Goal: Transaction & Acquisition: Purchase product/service

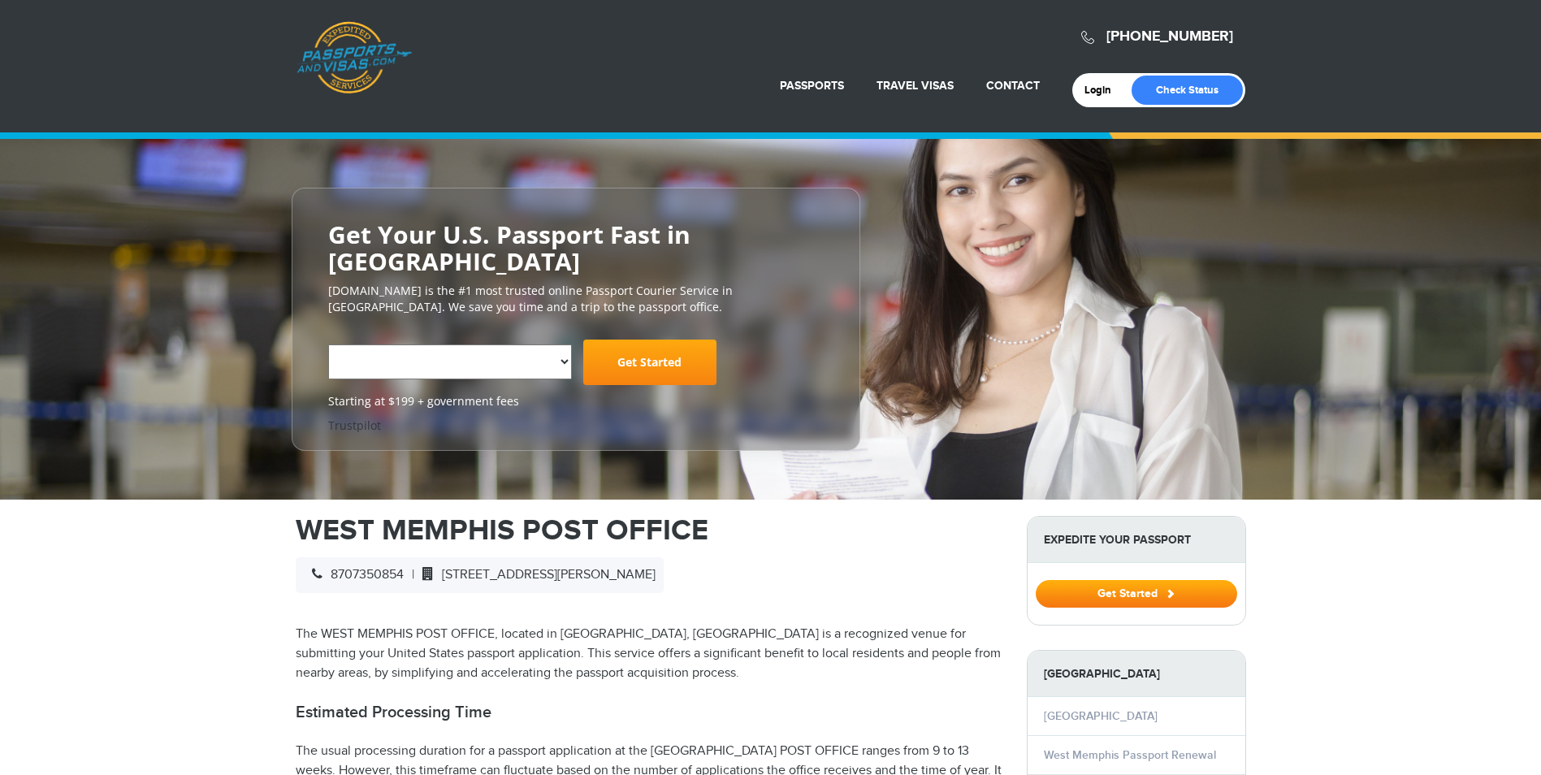
select select "**********"
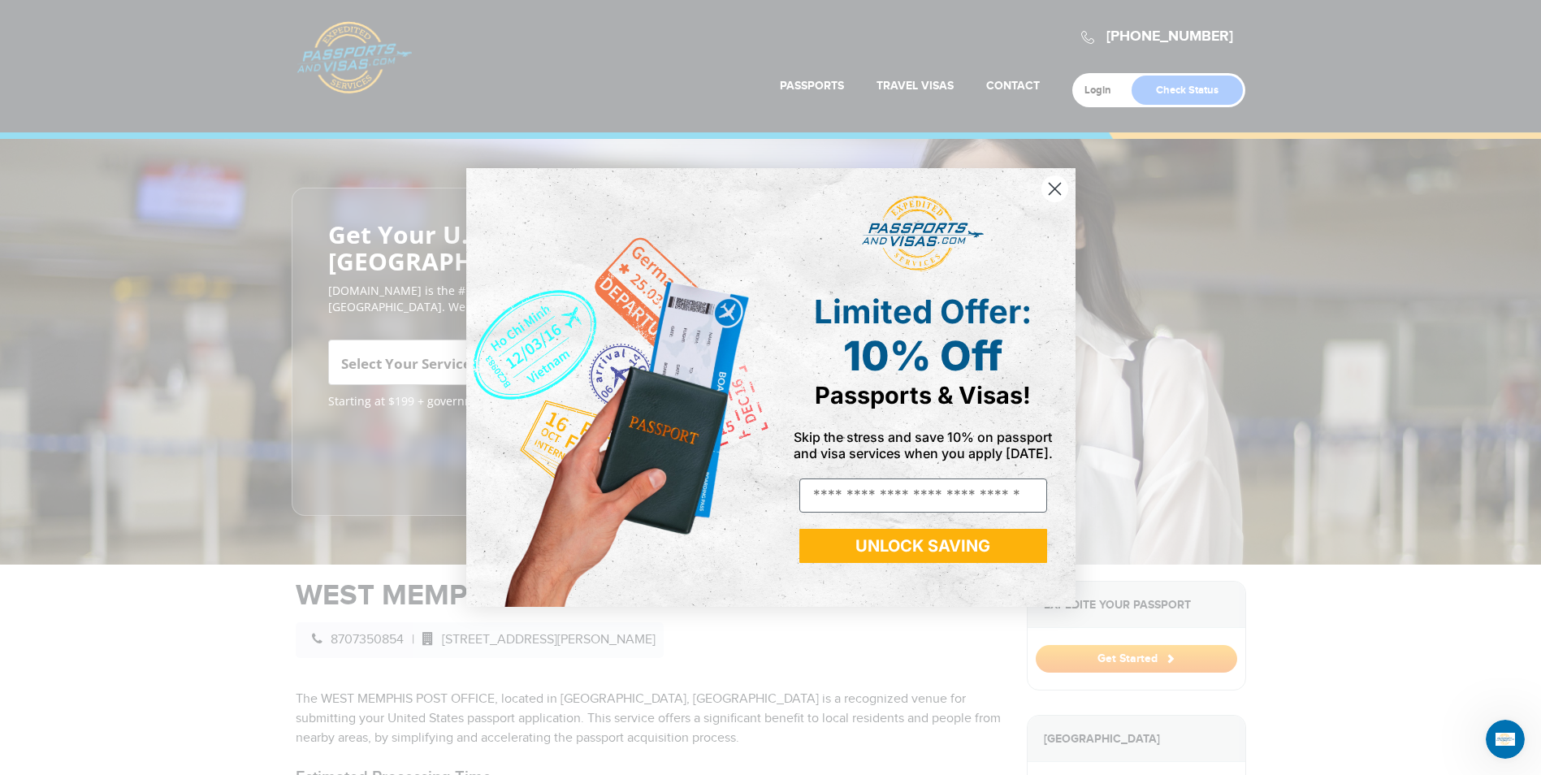
click at [391, 313] on div "Close dialog Limited Offer: 10% Off Passports & Visas! Skip the stress and save…" at bounding box center [770, 387] width 1541 height 775
click at [893, 532] on button "UNLOCK SAVING" at bounding box center [923, 546] width 248 height 34
click at [893, 538] on button "UNLOCK SAVING" at bounding box center [923, 546] width 248 height 34
click at [1114, 658] on div "Close dialog Limited Offer: 10% Off Passports & Visas! Skip the stress and save…" at bounding box center [770, 387] width 1541 height 775
click at [620, 671] on div "Close dialog Limited Offer: 10% Off Passports & Visas! Skip the stress and save…" at bounding box center [770, 387] width 1541 height 775
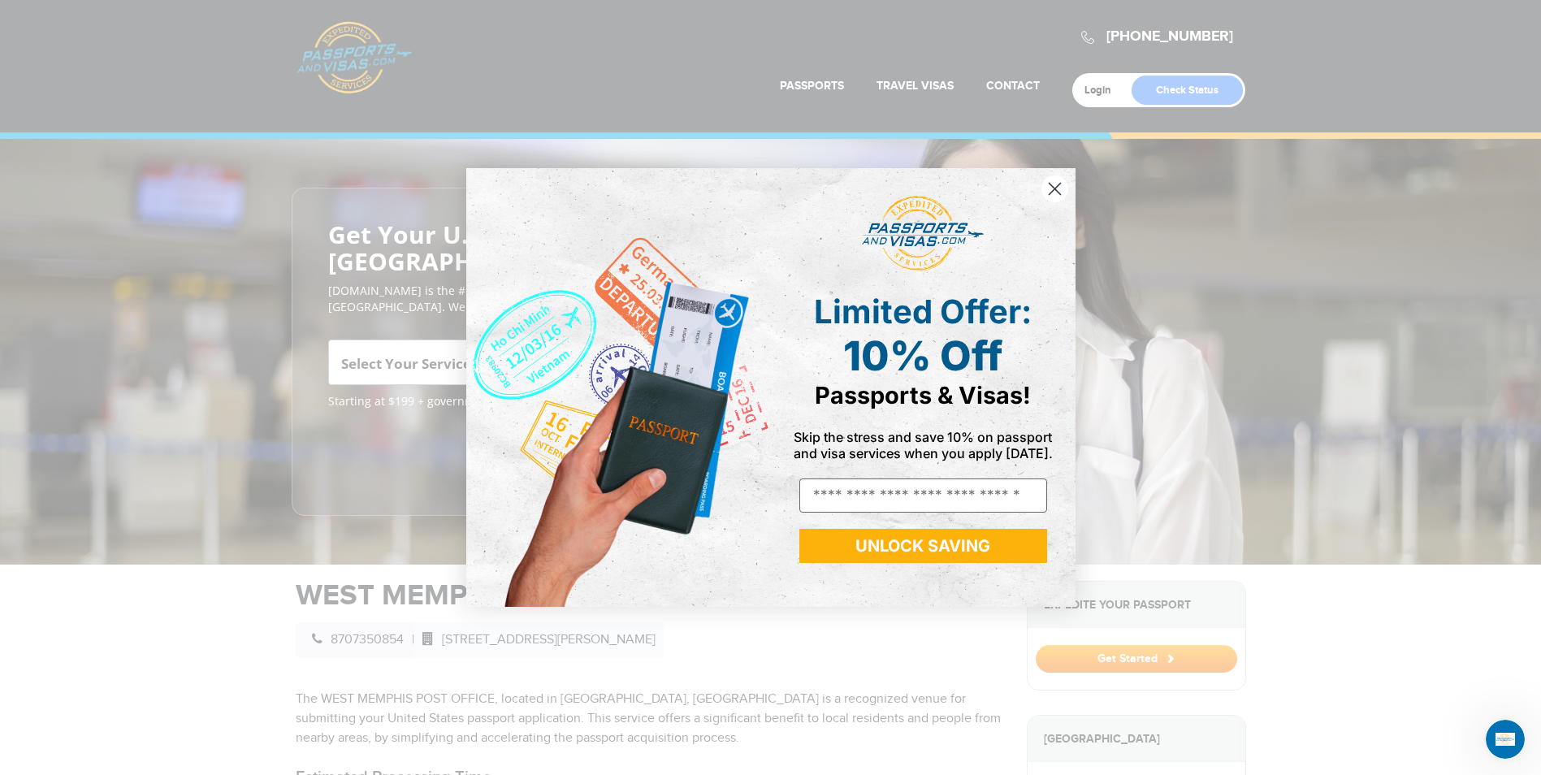
click at [542, 650] on div "Close dialog Limited Offer: 10% Off Passports & Visas! Skip the stress and save…" at bounding box center [770, 387] width 1541 height 775
click at [665, 233] on img "POPUP Form" at bounding box center [618, 387] width 305 height 439
drag, startPoint x: 411, startPoint y: 235, endPoint x: 873, endPoint y: 171, distance: 466.4
click at [419, 234] on div "Close dialog Limited Offer: 10% Off Passports & Visas! Skip the stress and save…" at bounding box center [770, 387] width 1541 height 775
click at [1511, 732] on icon "Open Intercom Messenger" at bounding box center [1505, 739] width 27 height 27
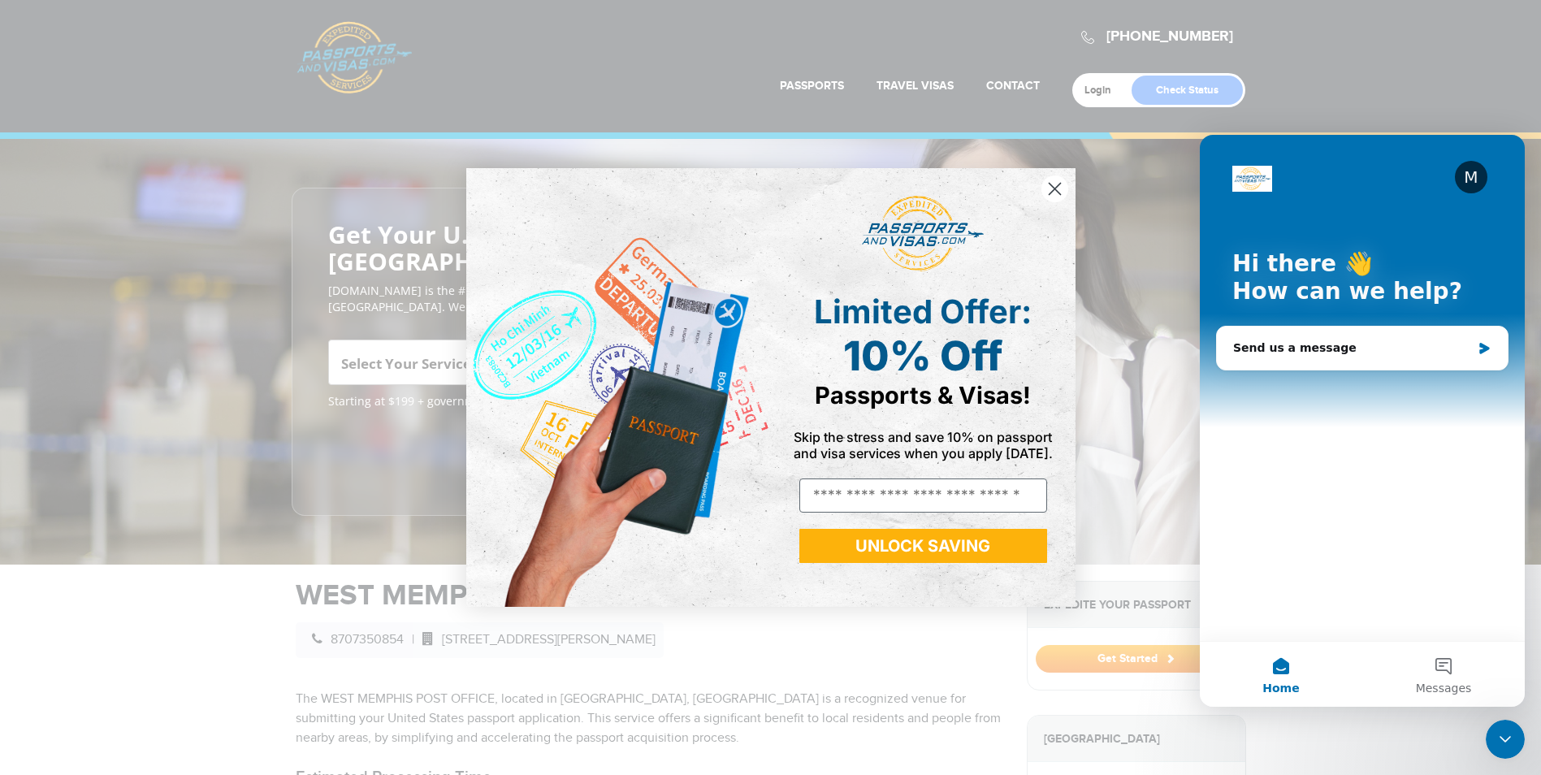
click at [1506, 732] on icon "Close Intercom Messenger" at bounding box center [1504, 738] width 19 height 19
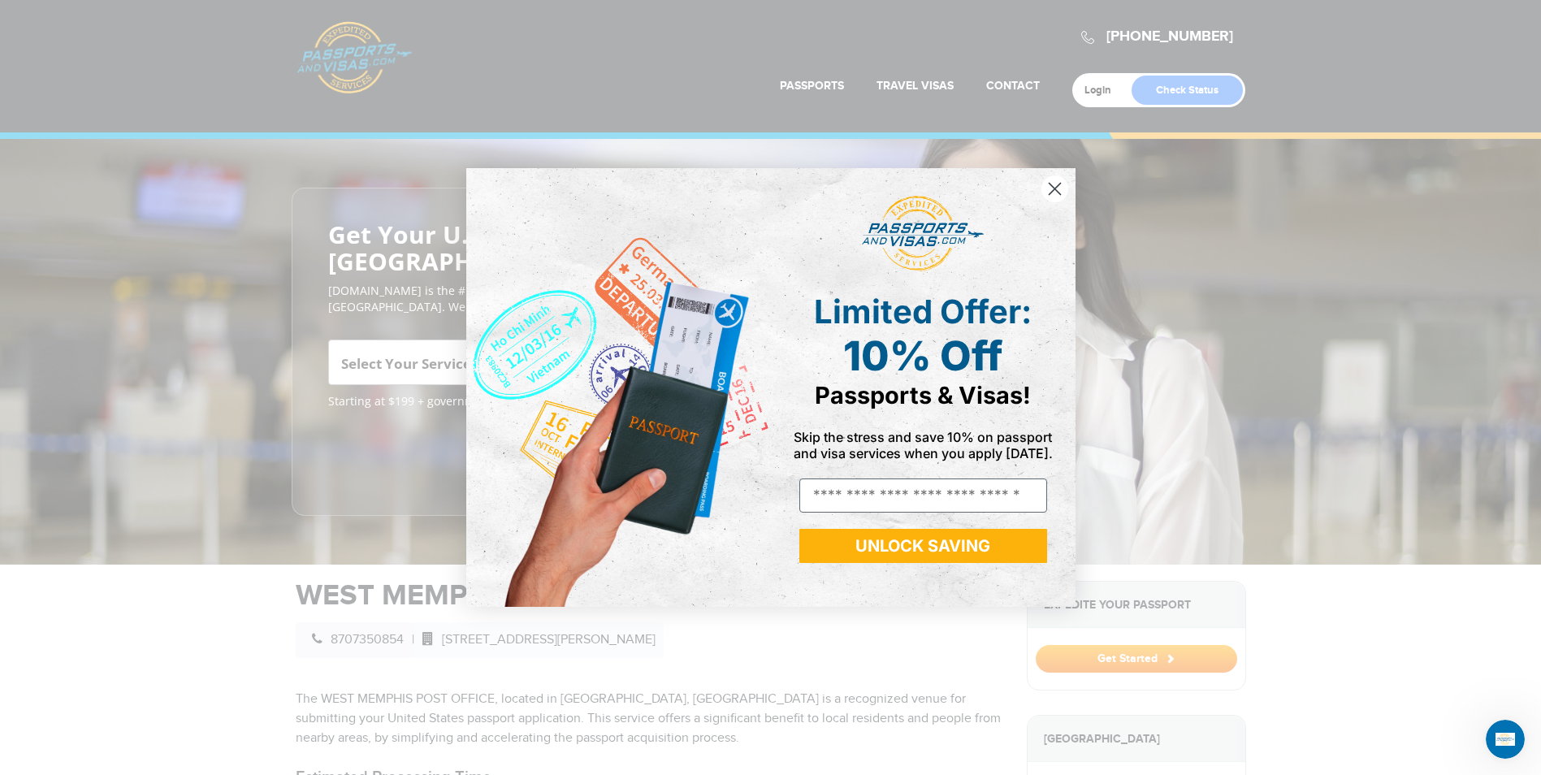
click at [1147, 598] on div "Close dialog Limited Offer: 10% Off Passports & Visas! Skip the stress and save…" at bounding box center [770, 387] width 1541 height 775
drag, startPoint x: 998, startPoint y: 590, endPoint x: 999, endPoint y: 572, distance: 18.7
click at [1005, 581] on form "Limited Offer: 10% Off Passports & Visas! Skip the stress and save 10% on passp…" at bounding box center [770, 387] width 609 height 439
click at [1057, 181] on circle "Close dialog" at bounding box center [1053, 188] width 27 height 27
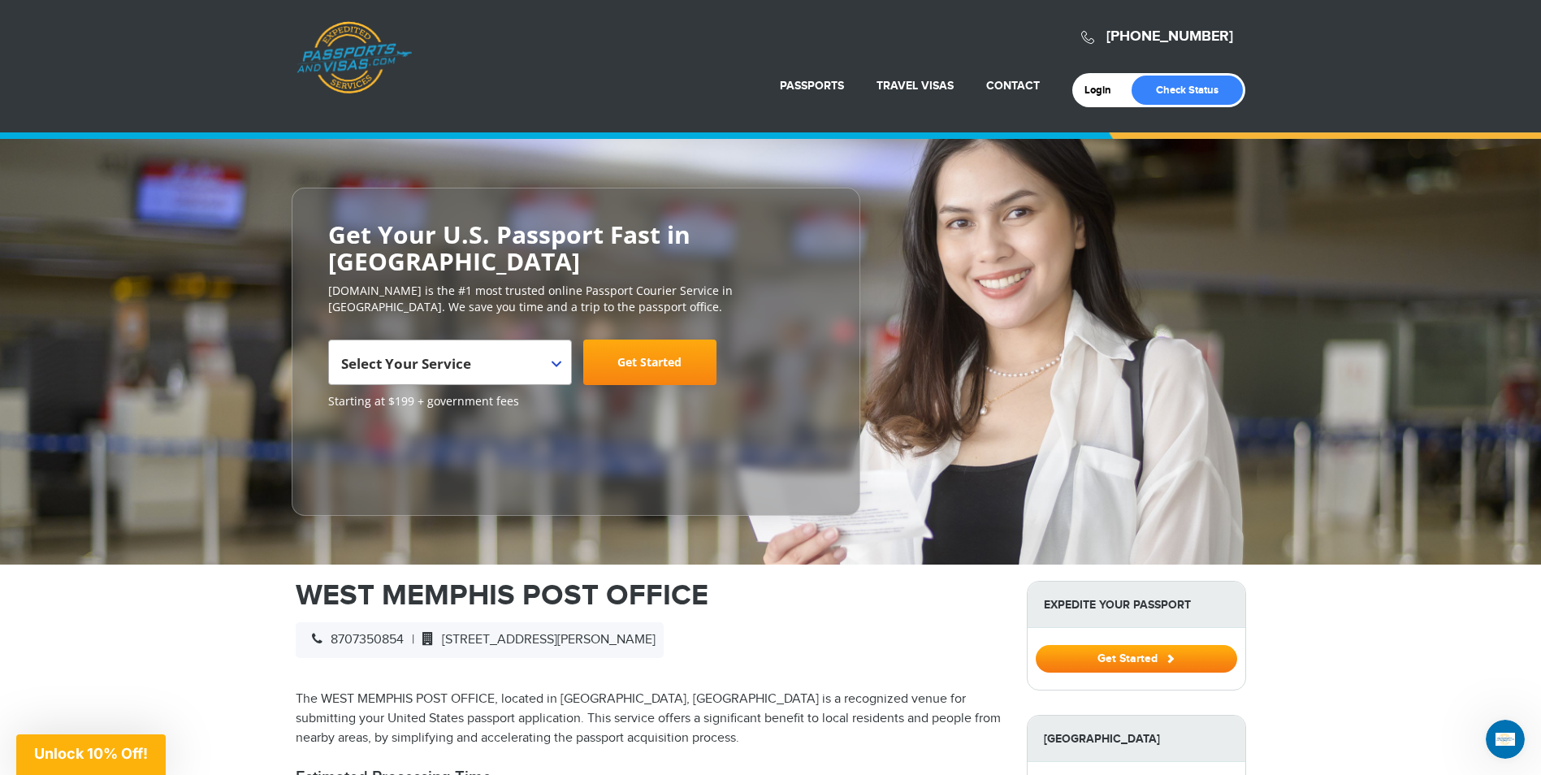
click at [434, 364] on span "Select Your Service" at bounding box center [406, 363] width 130 height 19
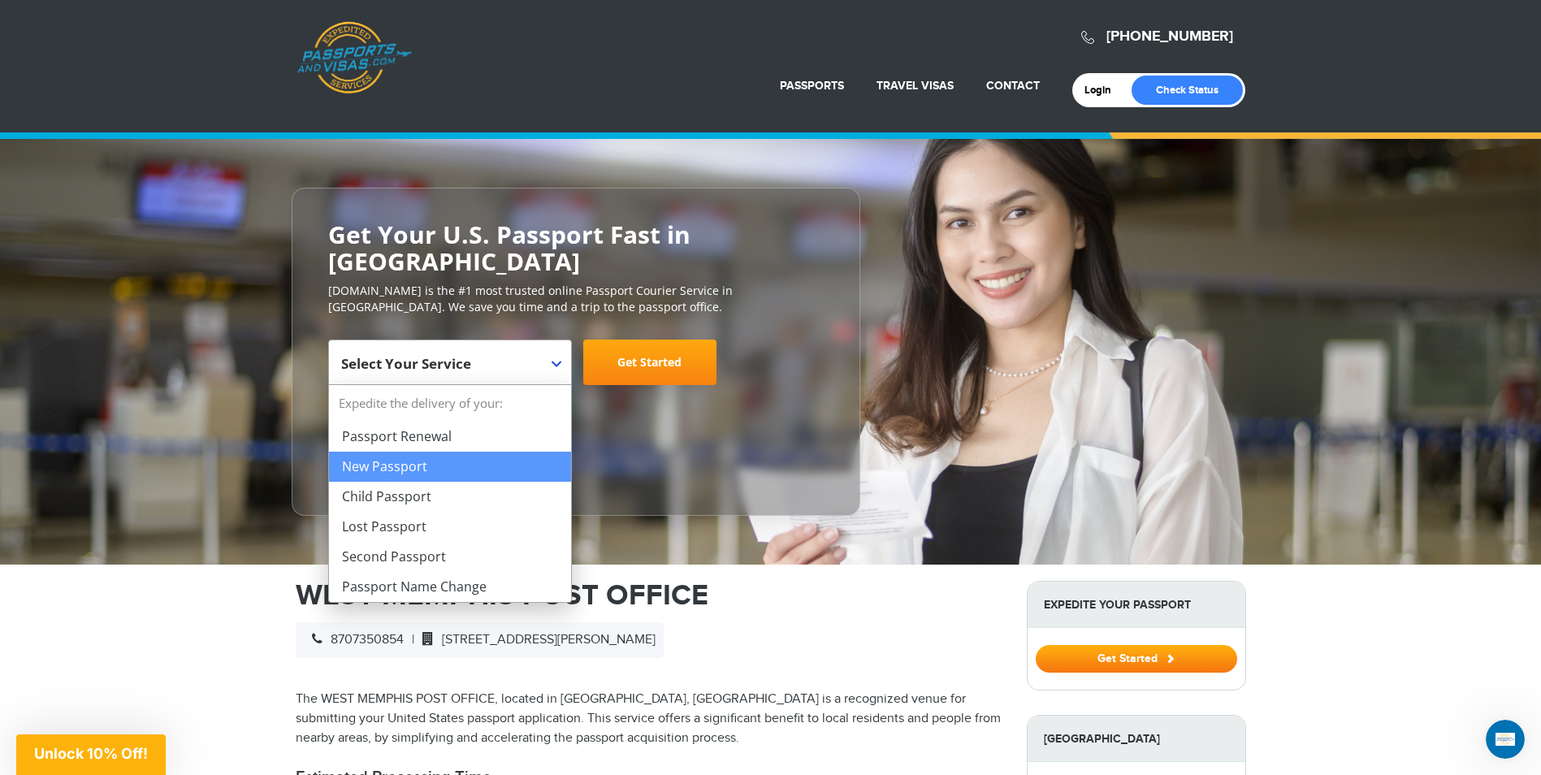
select select "**********"
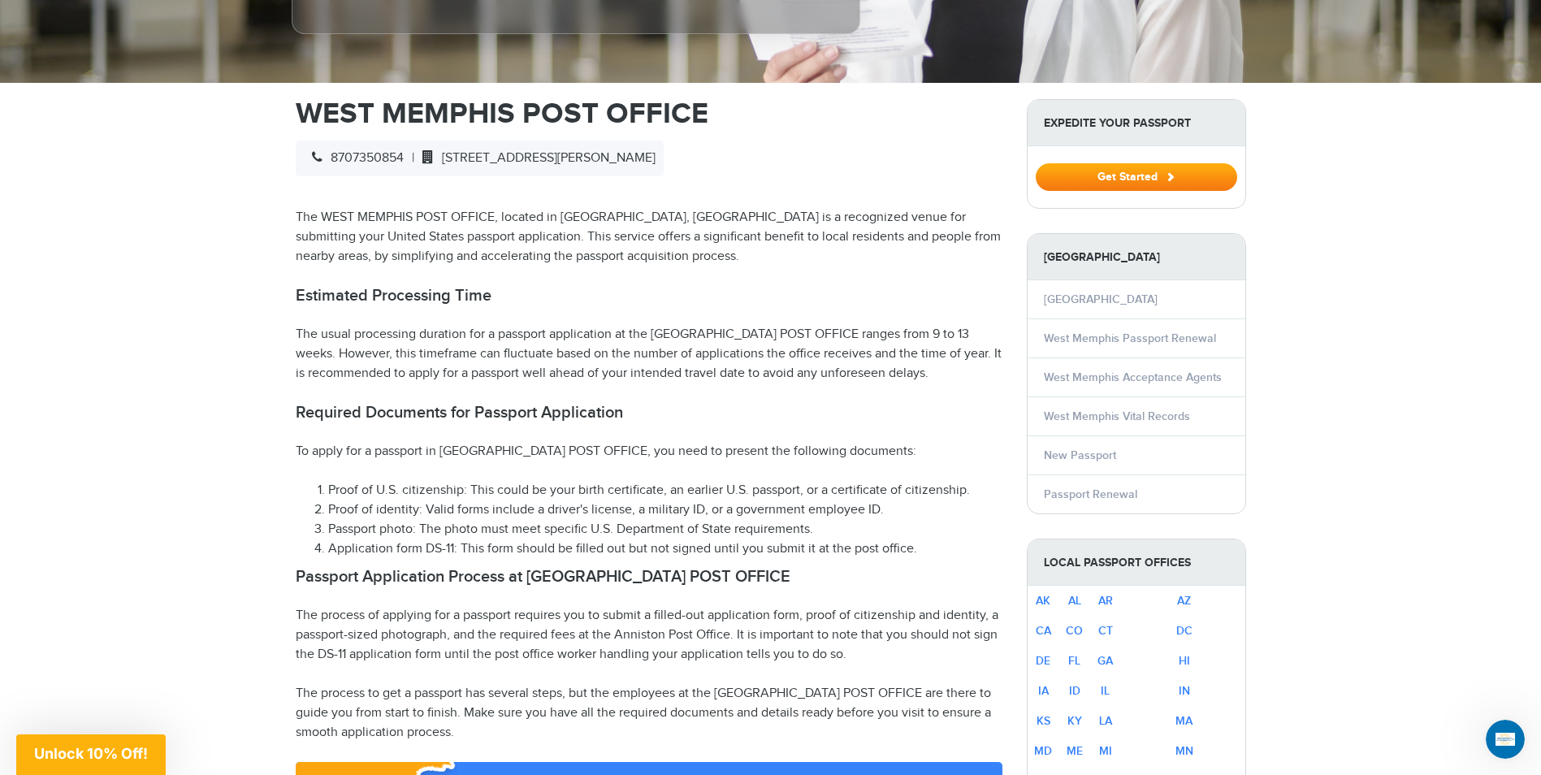
scroll to position [487, 0]
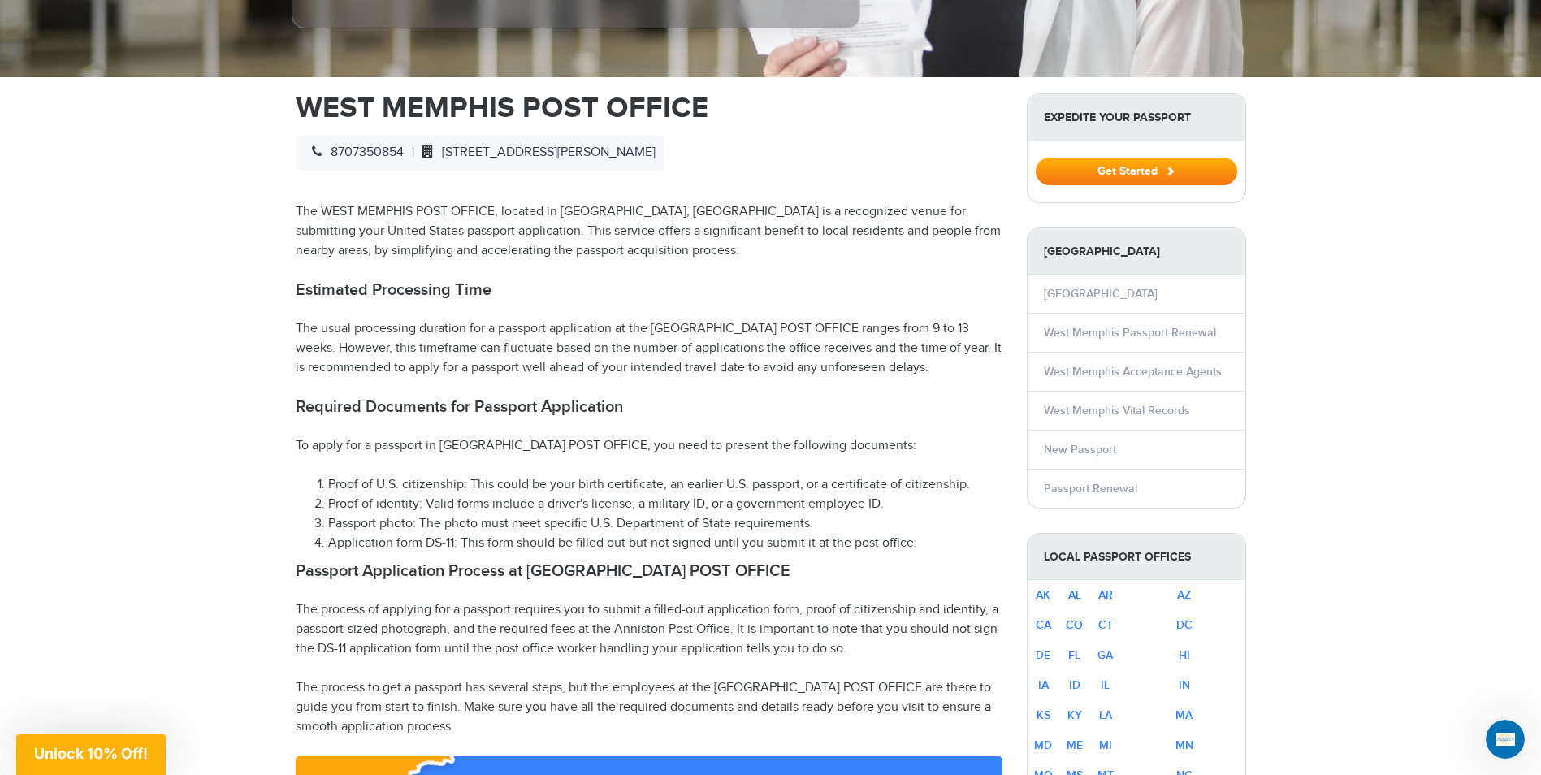
click at [328, 522] on li "Passport photo: The photo must meet specific U.S. Department of State requireme…" at bounding box center [665, 523] width 674 height 19
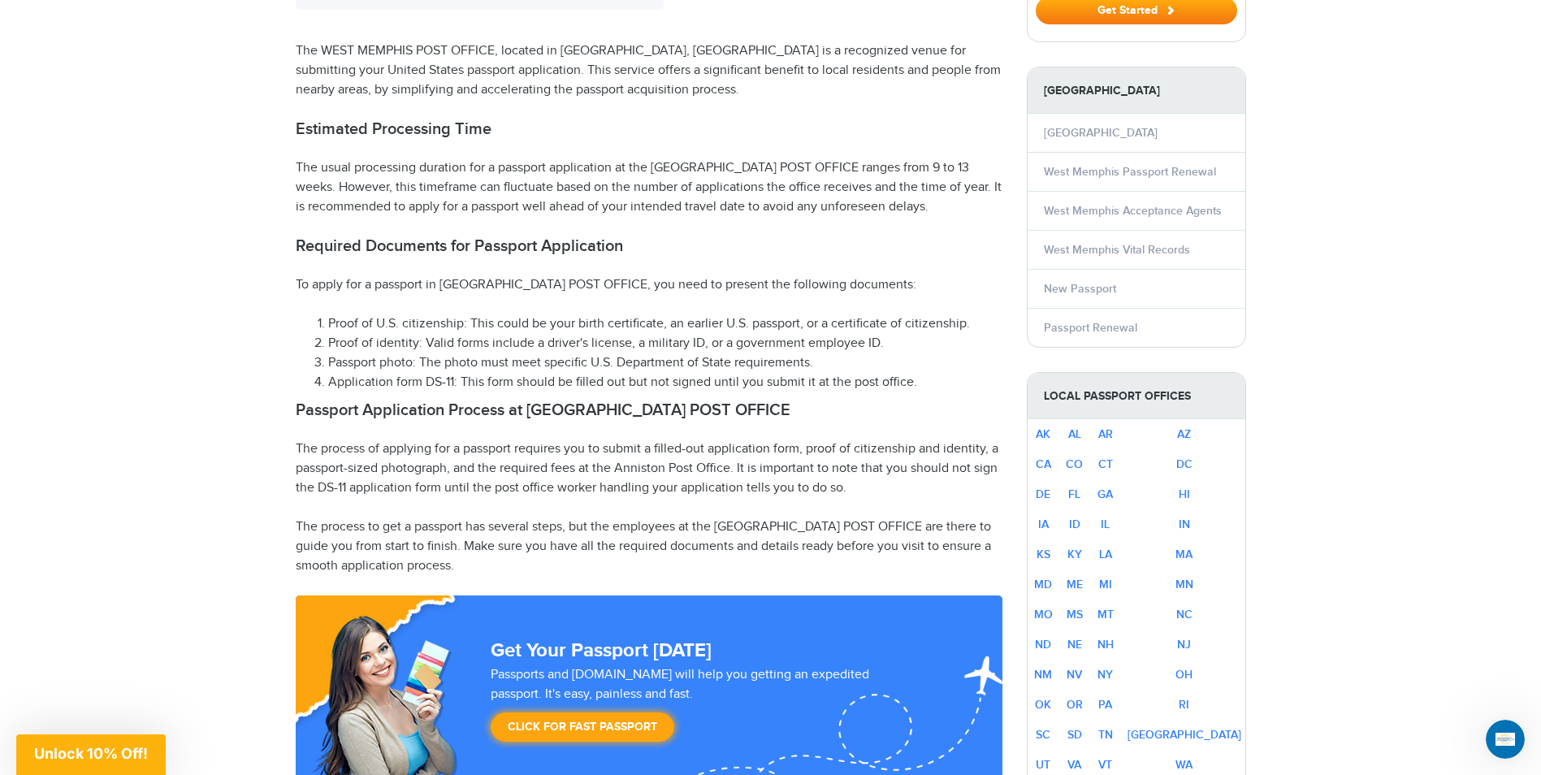
scroll to position [650, 0]
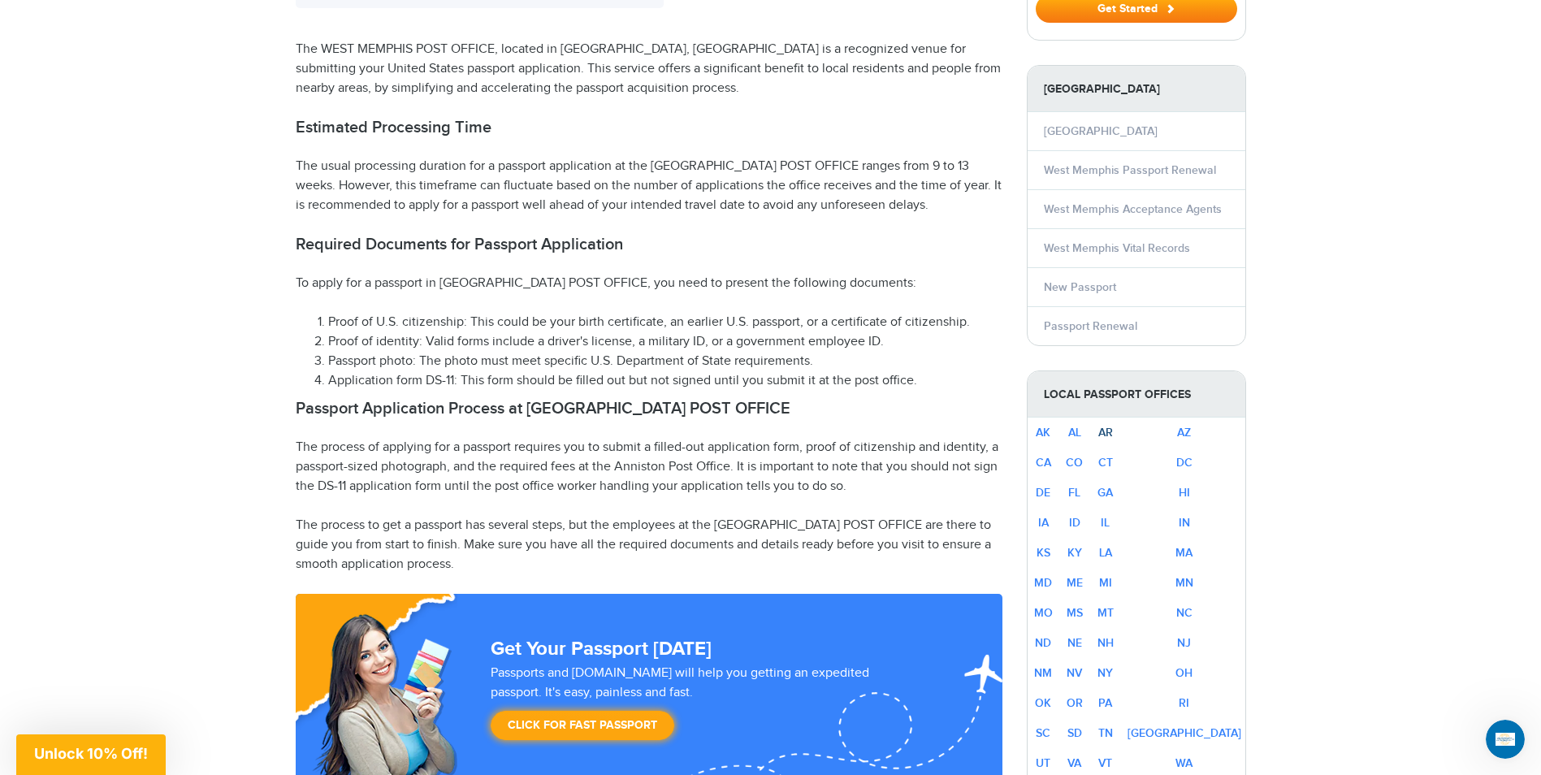
click at [1113, 430] on link "AR" at bounding box center [1105, 433] width 15 height 14
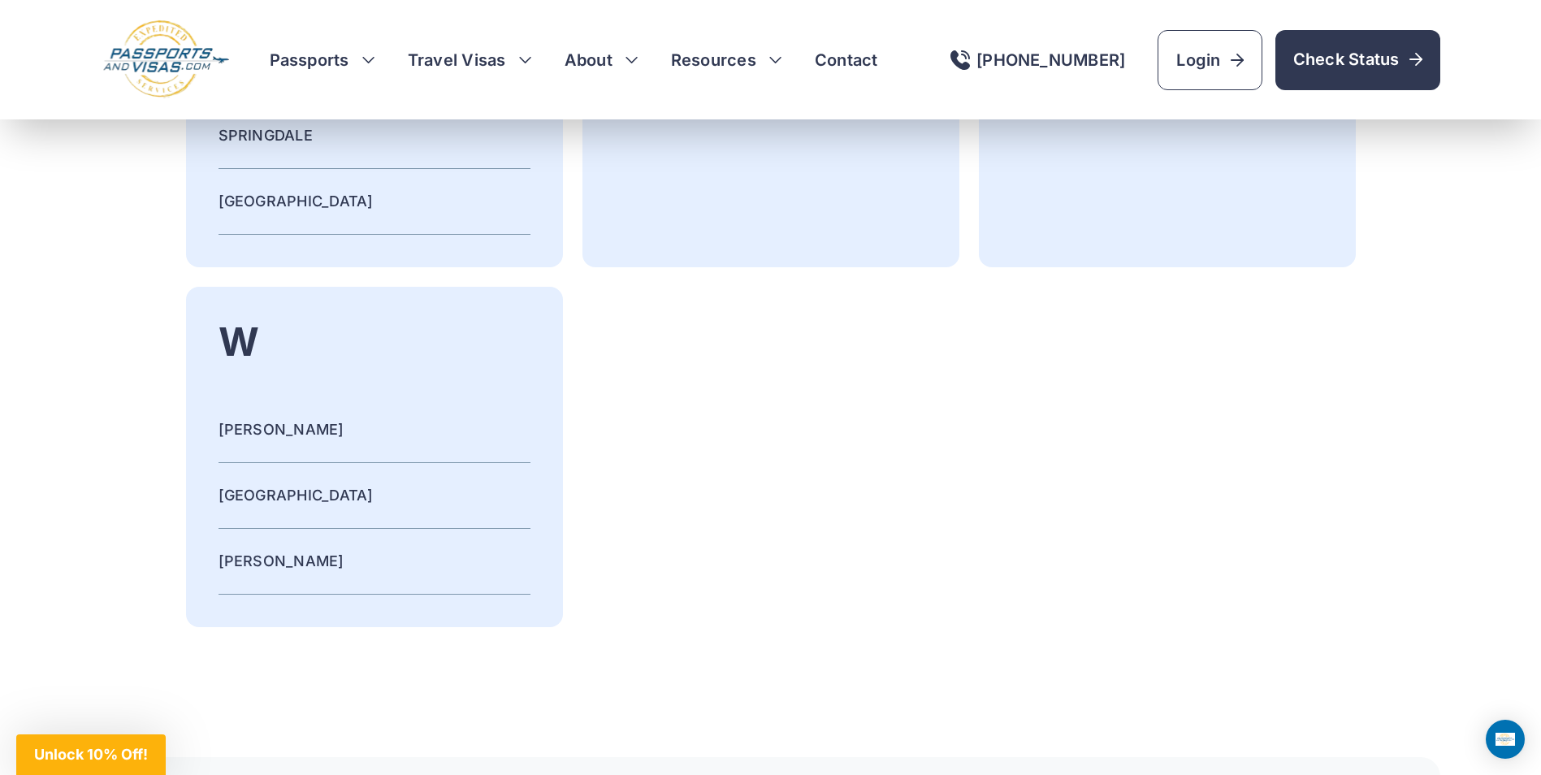
scroll to position [5555, 0]
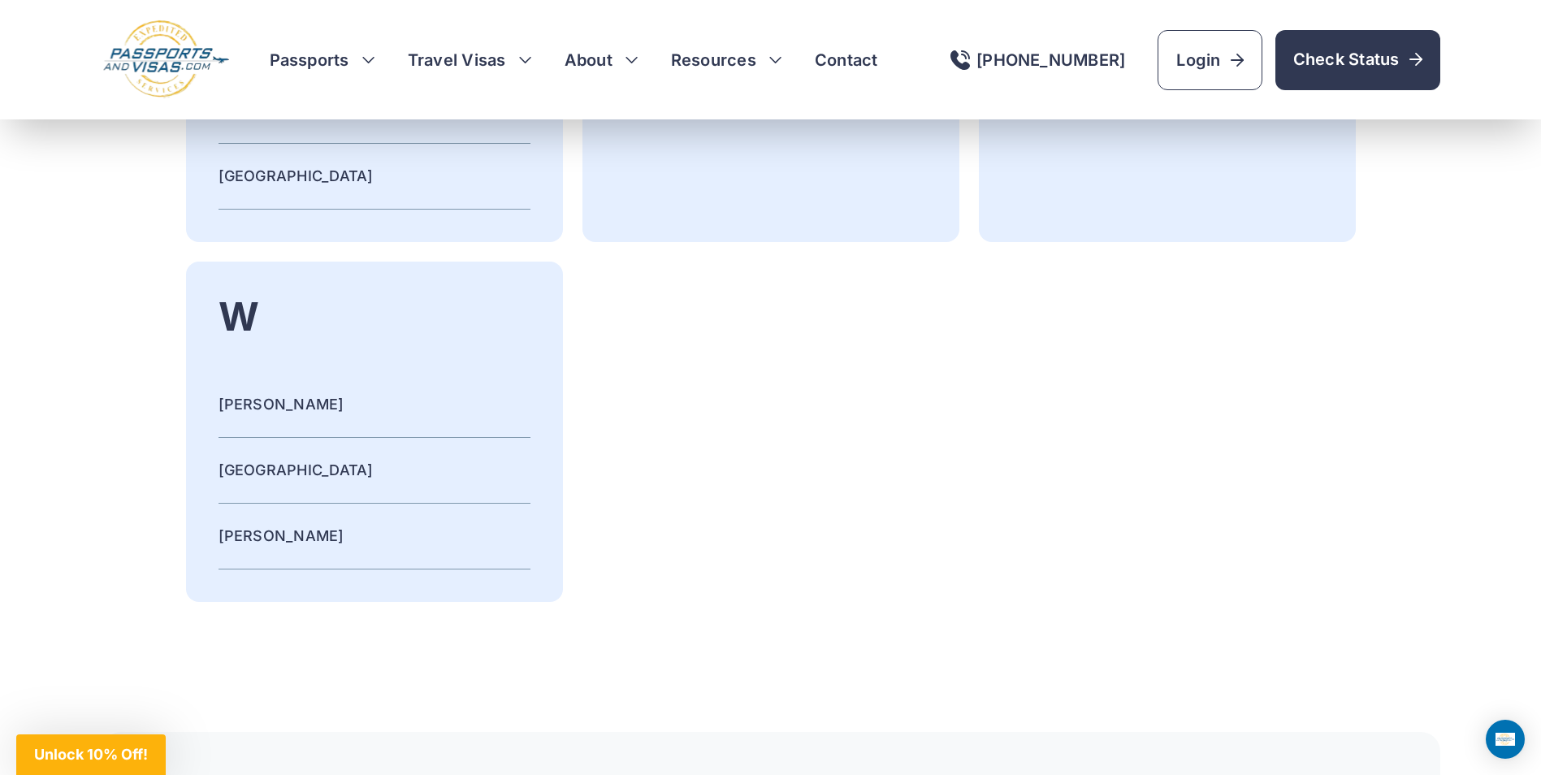
click at [248, 469] on link "WEST MEMPHIS" at bounding box center [295, 469] width 155 height 17
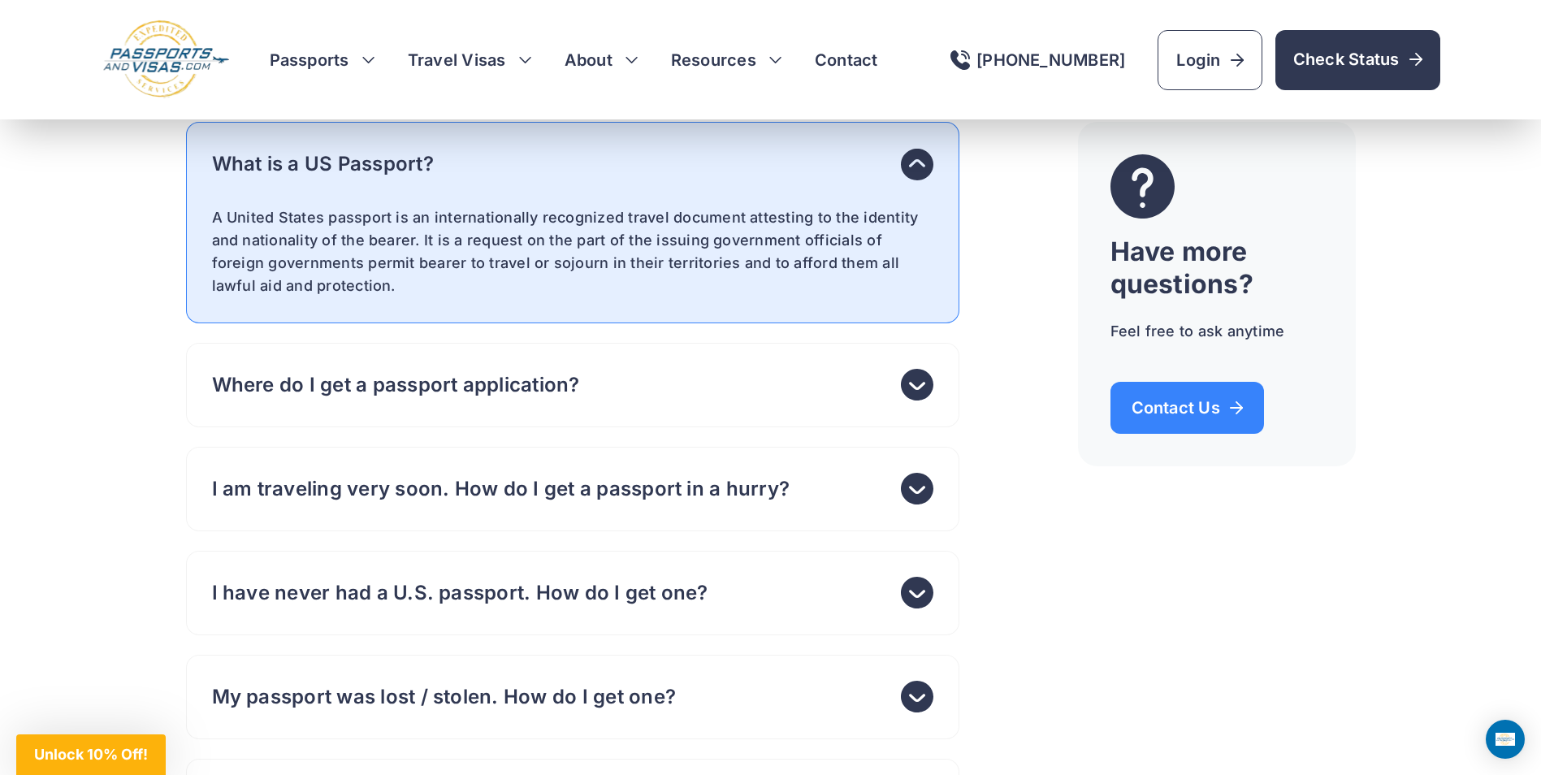
scroll to position [5879, 0]
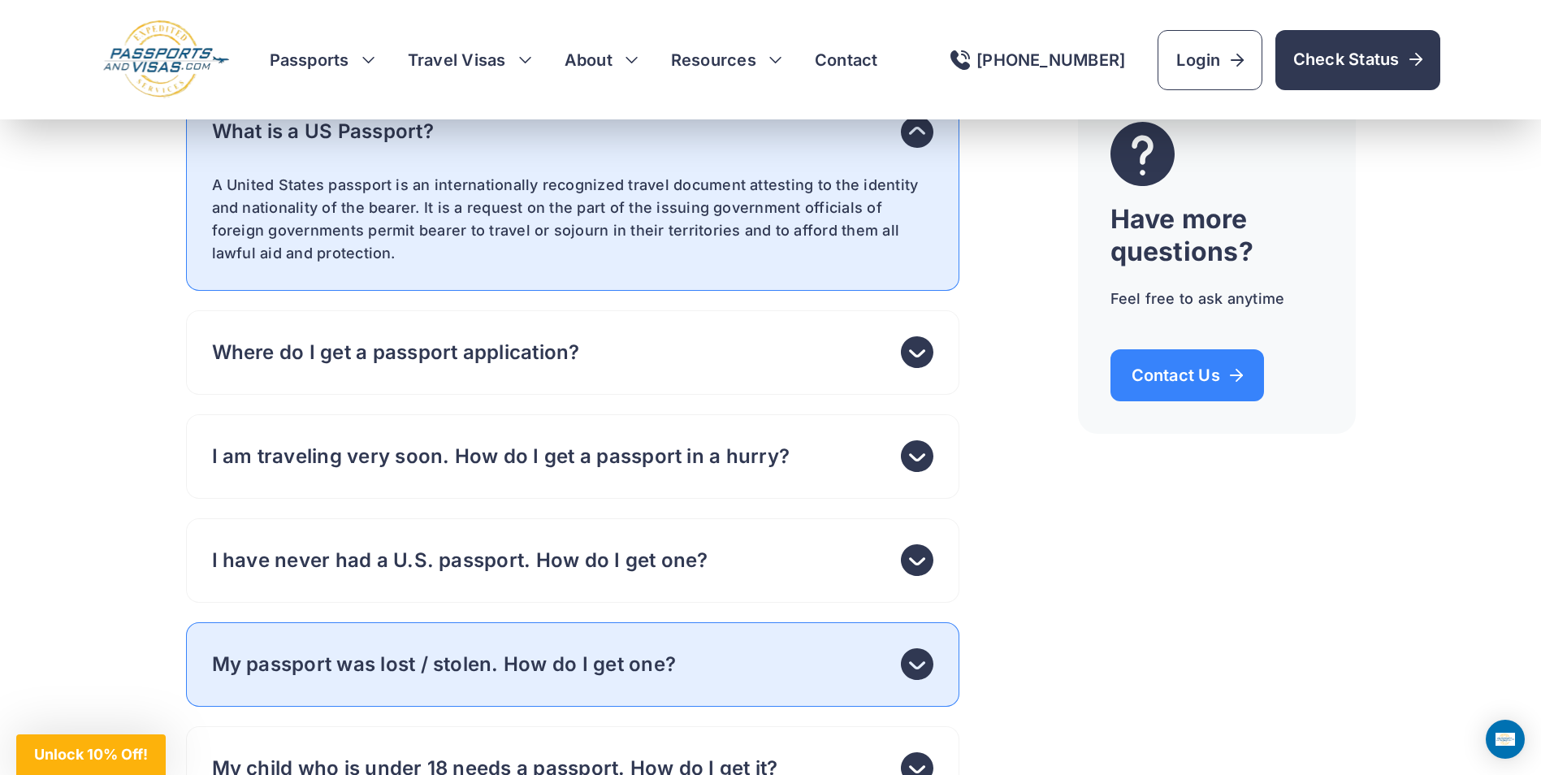
click at [369, 653] on h4 "My passport was lost / stolen. How do I get one?" at bounding box center [444, 664] width 465 height 23
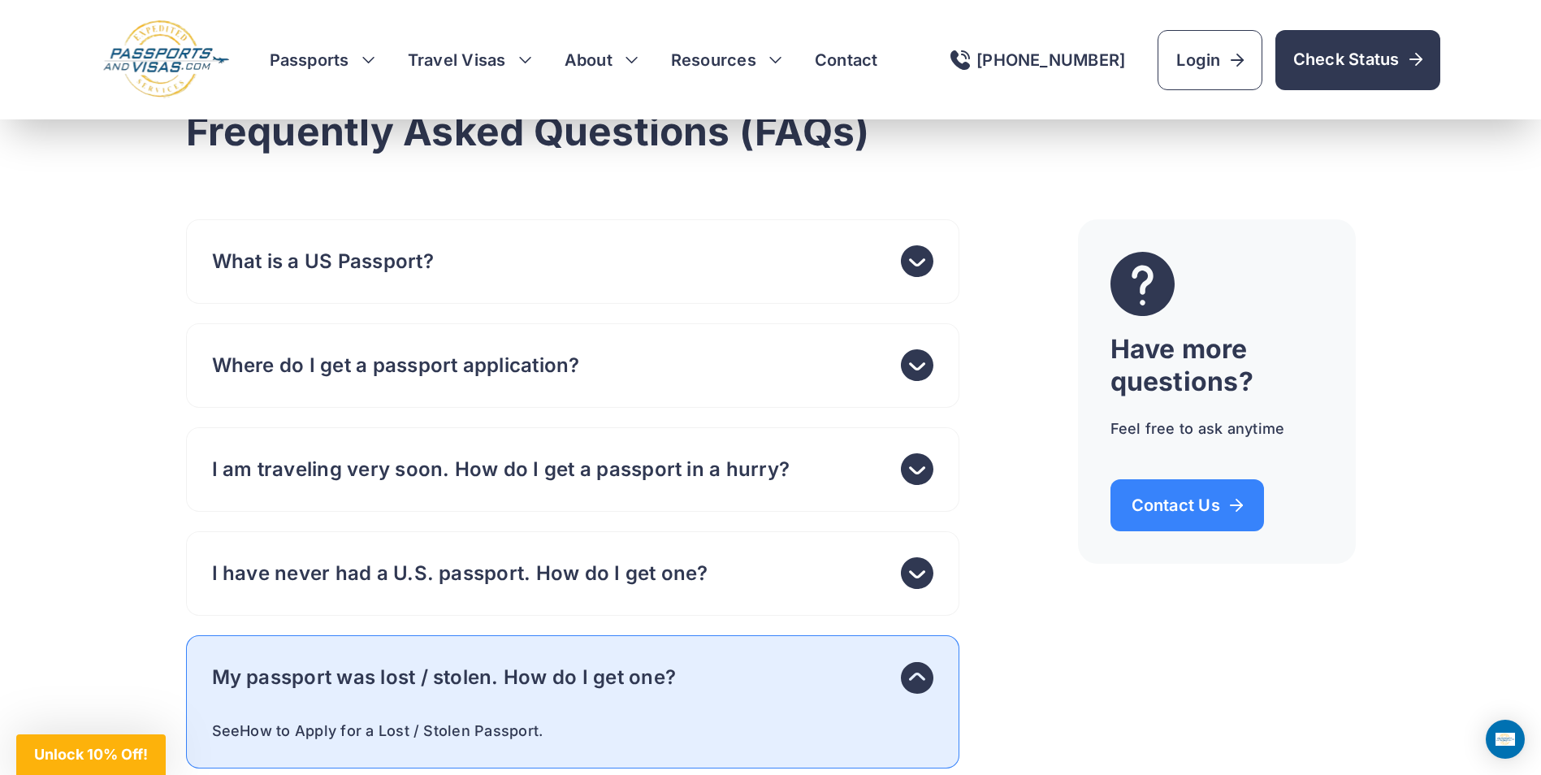
scroll to position [5717, 0]
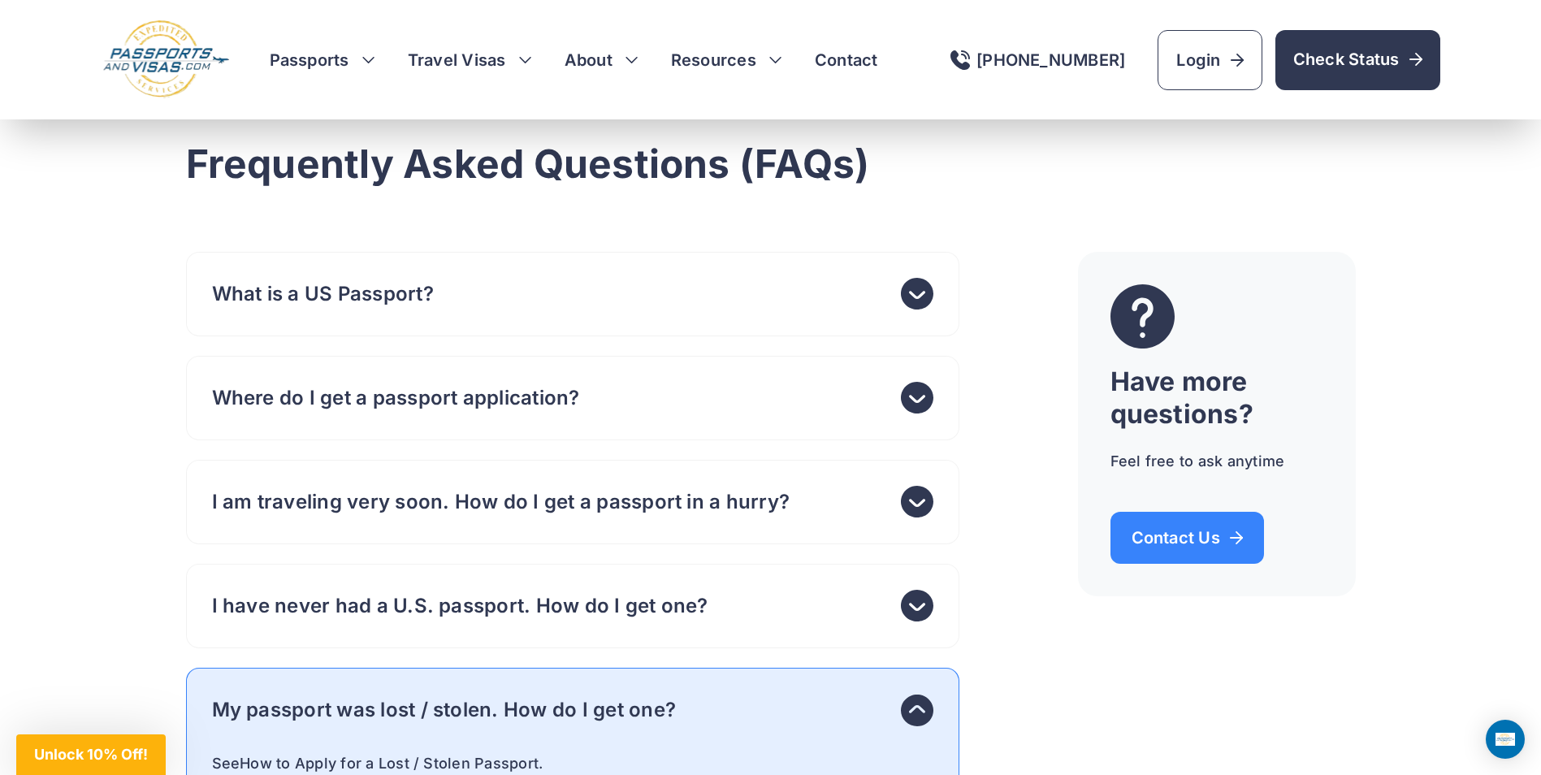
click at [916, 694] on icon at bounding box center [917, 710] width 32 height 32
click at [562, 698] on h4 "My passport was lost / stolen. How do I get one?" at bounding box center [444, 709] width 465 height 23
click at [379, 754] on link "How to Apply for a Lost / Stolen Passport" at bounding box center [389, 762] width 299 height 17
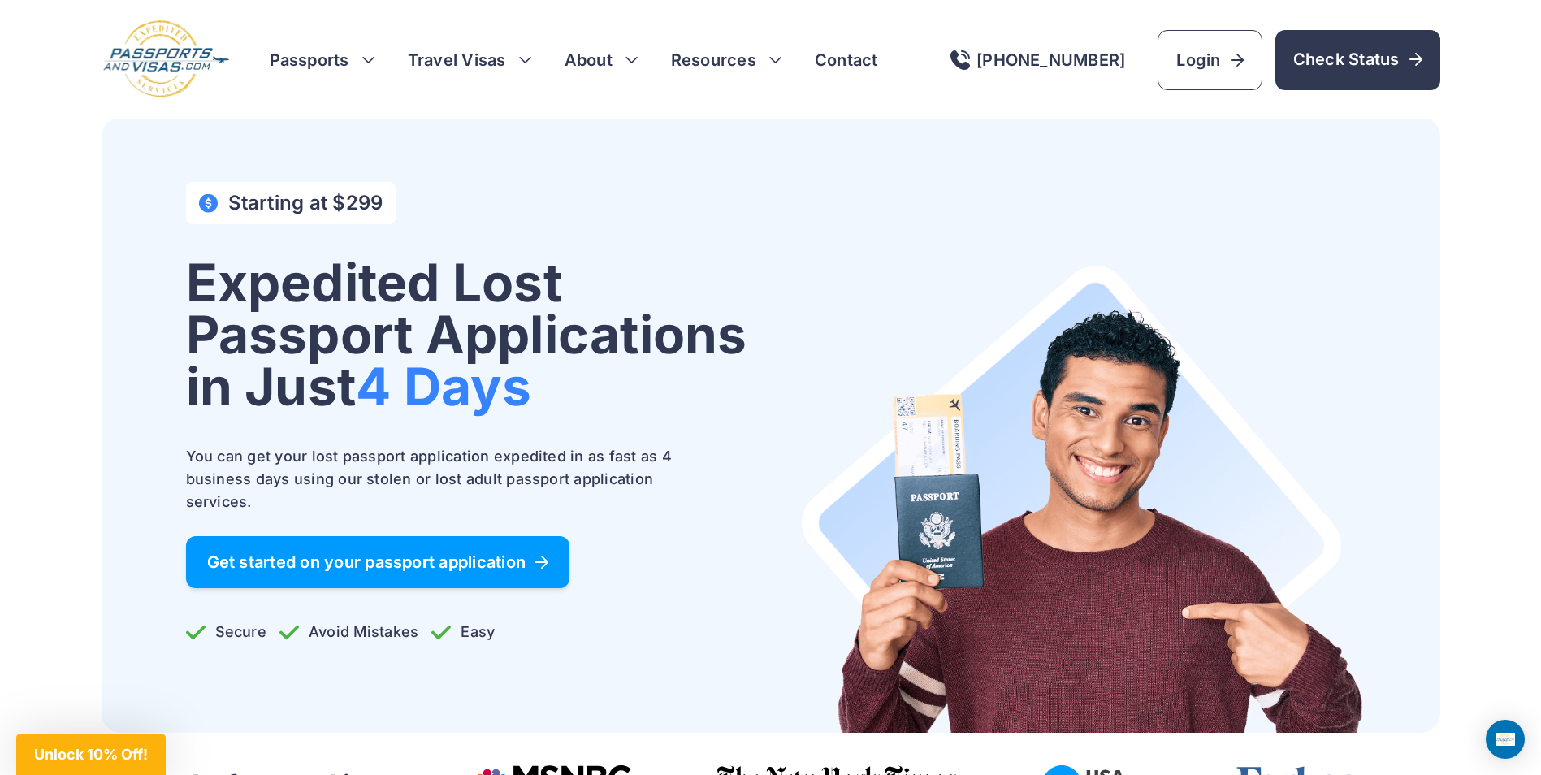
click at [347, 558] on span "Get started on your passport application" at bounding box center [378, 562] width 342 height 16
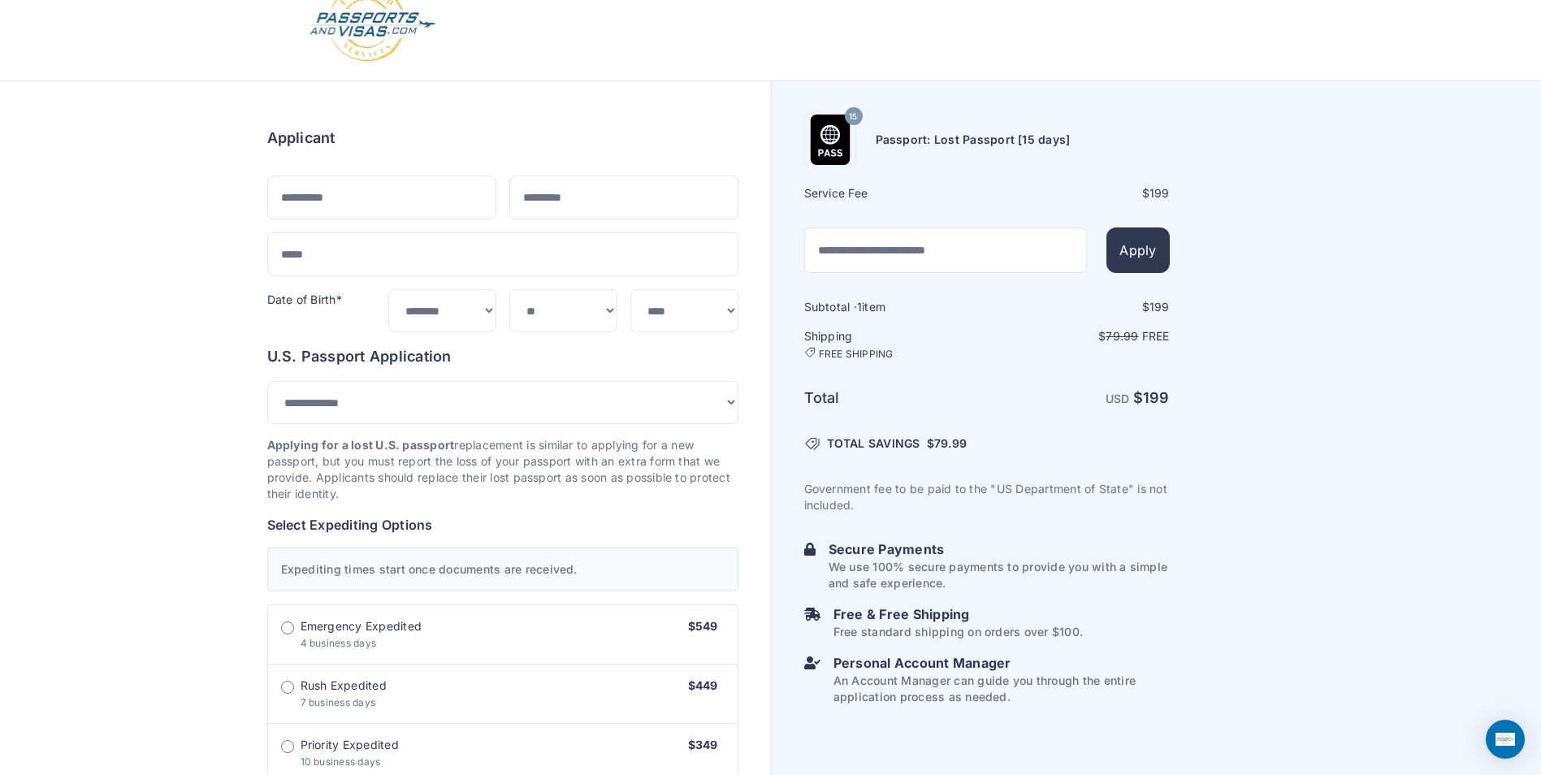
scroll to position [65, 0]
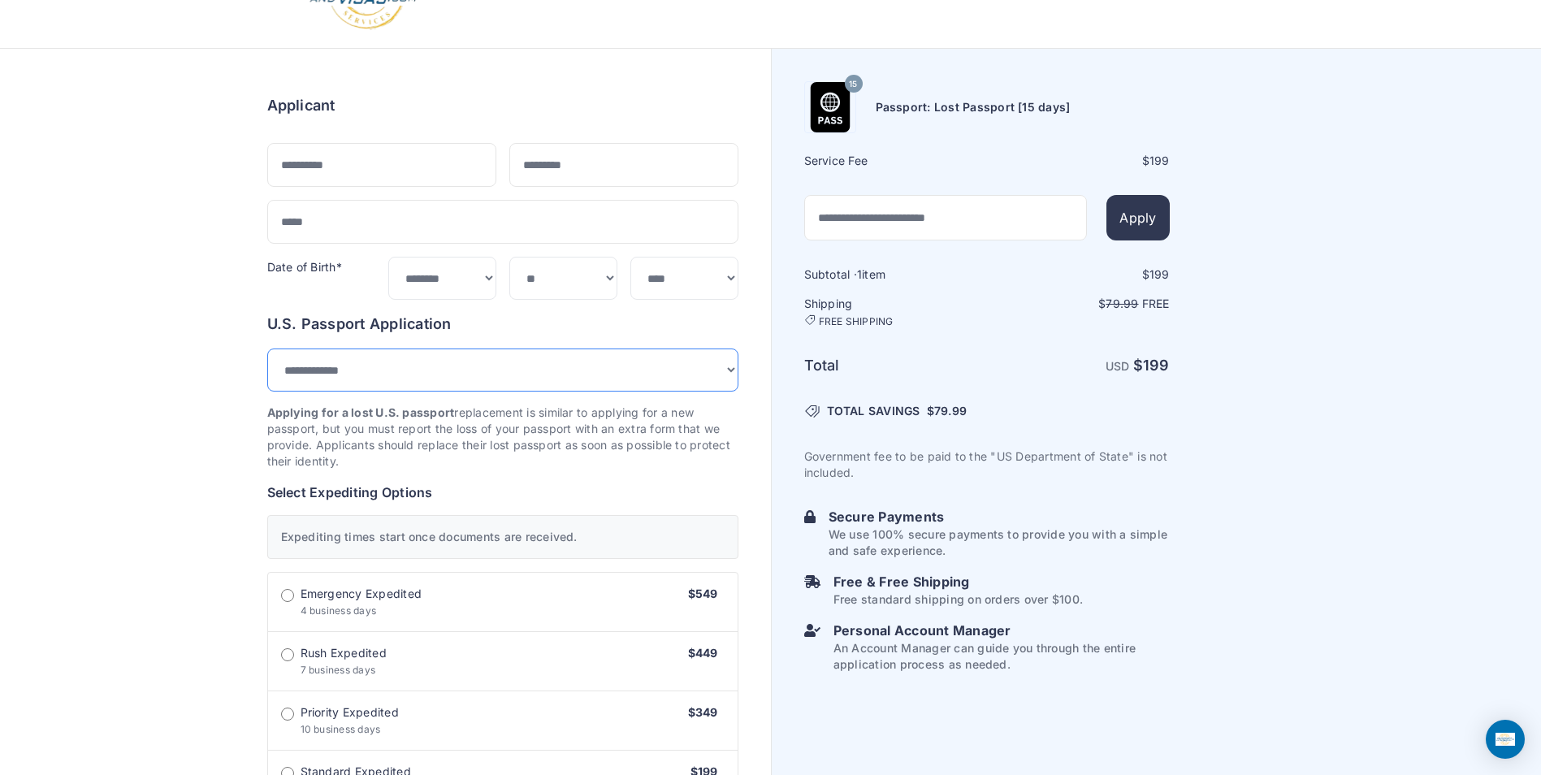
click at [319, 371] on select "**********" at bounding box center [502, 369] width 471 height 43
click at [267, 348] on select "**********" at bounding box center [502, 369] width 471 height 43
select select "**********"
click at [104, 391] on div "Order summary $ 199 15 199 1 $" at bounding box center [385, 778] width 771 height 1458
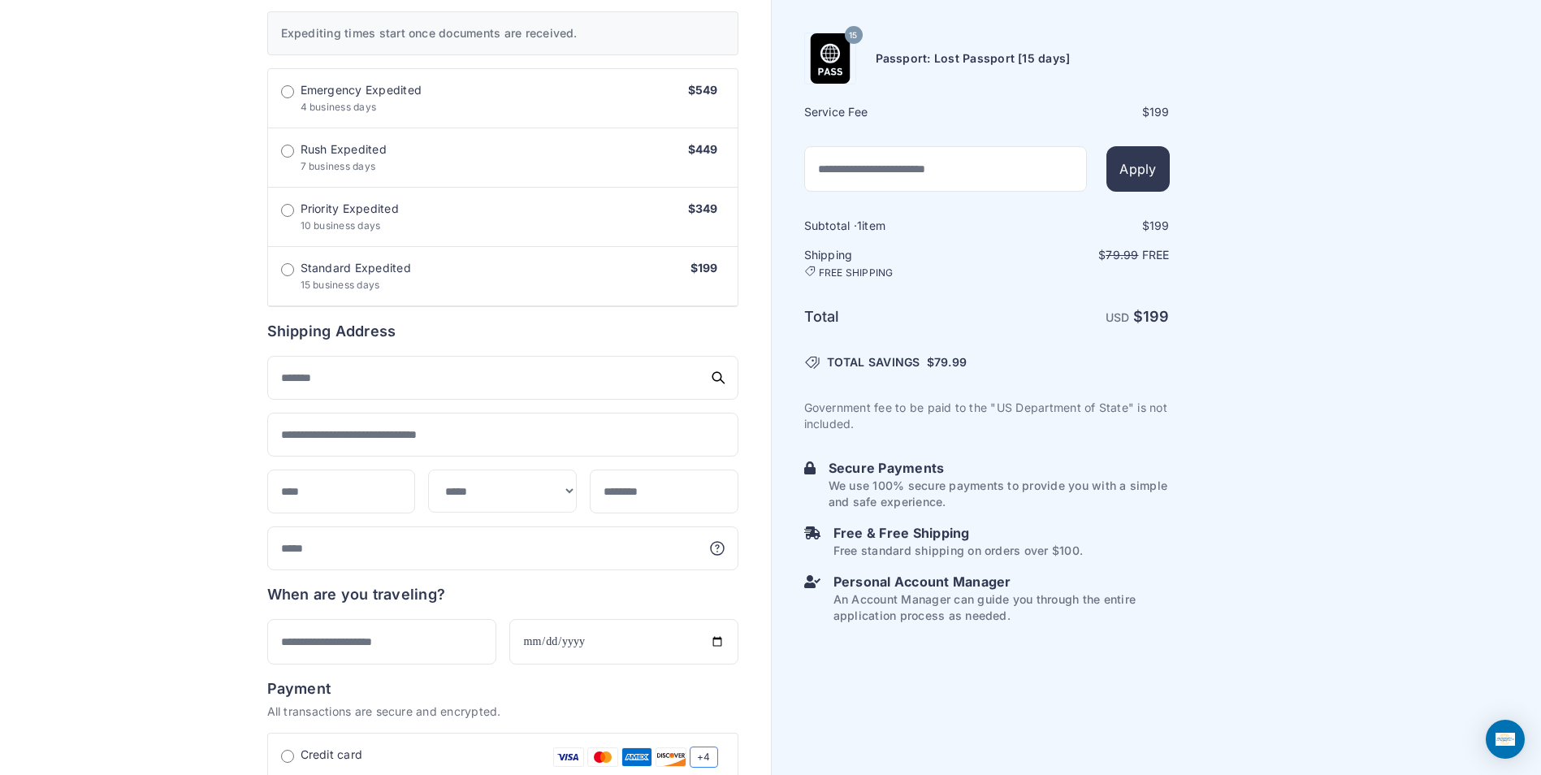
scroll to position [550, 0]
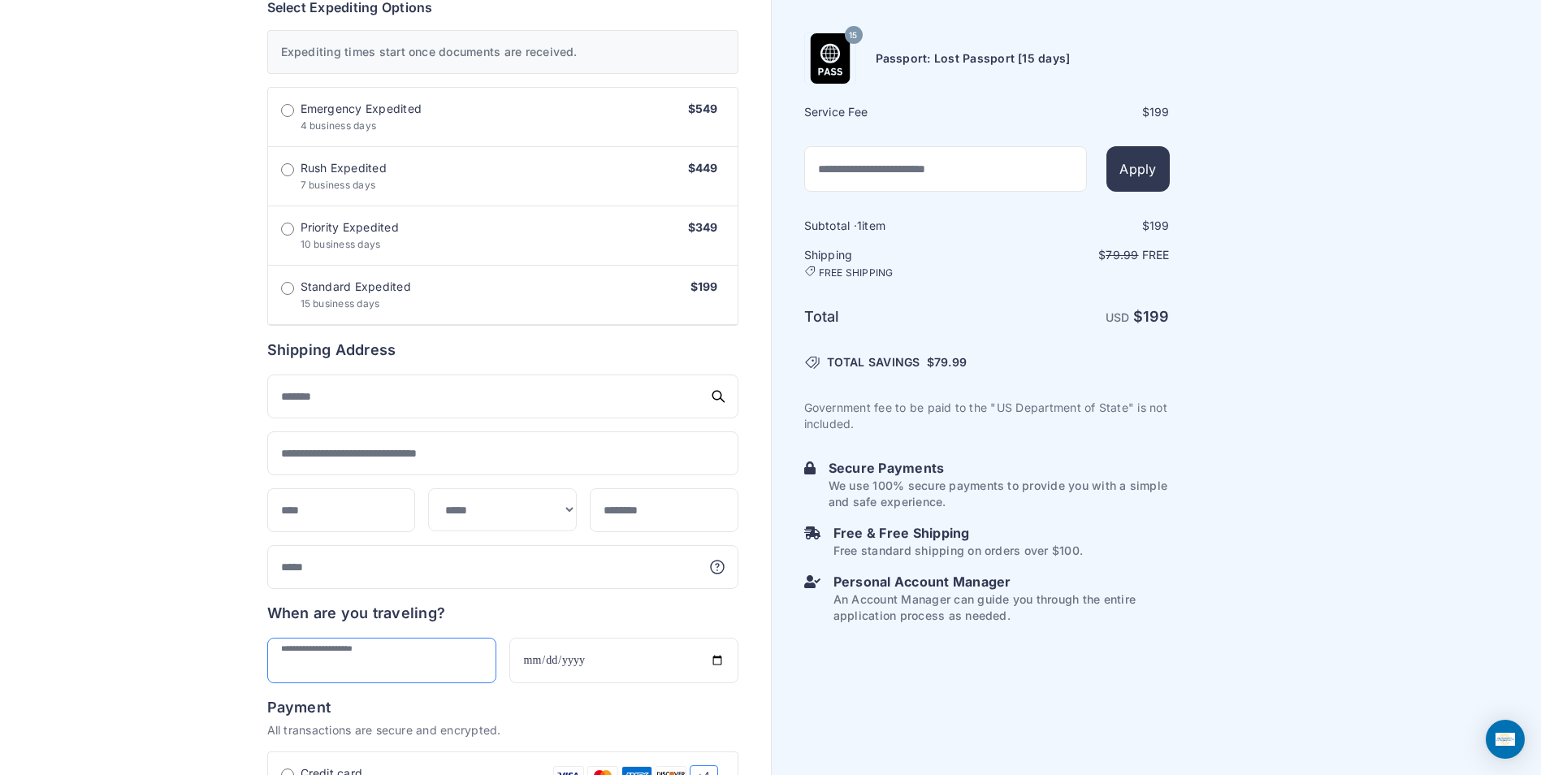
click at [340, 662] on input "text" at bounding box center [381, 659] width 229 height 45
type input "*"
type input "*****"
click button "Apply" at bounding box center [0, 0] width 0 height 0
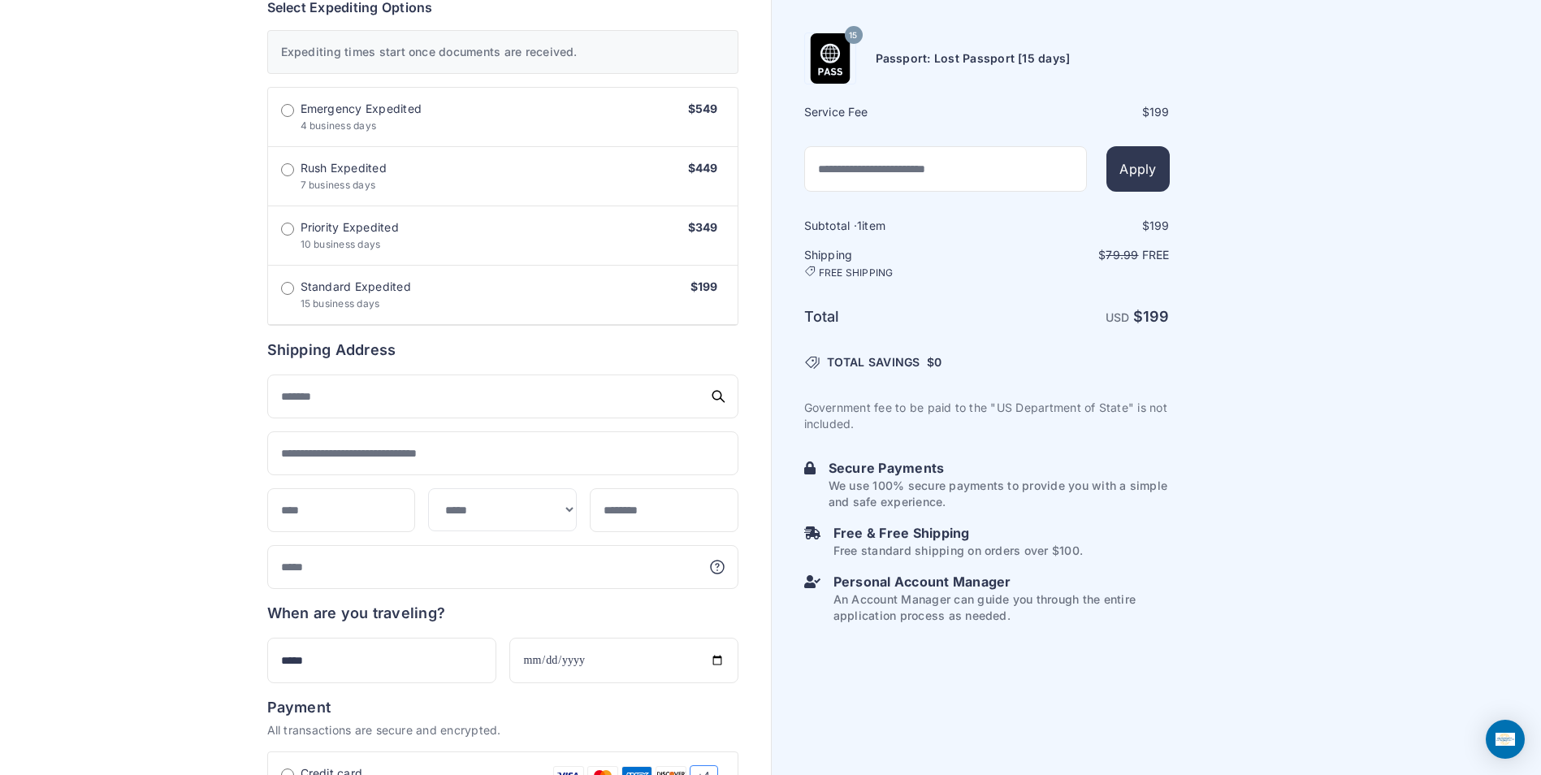
click at [848, 359] on span "TOTAL SAVINGS" at bounding box center [873, 362] width 93 height 16
click at [829, 315] on h6 "Total" at bounding box center [894, 316] width 181 height 23
click at [1117, 317] on span "USD" at bounding box center [1117, 317] width 24 height 14
click at [940, 59] on h6 "Passport: Lost Passport [15 days]" at bounding box center [972, 58] width 195 height 16
click at [823, 51] on img at bounding box center [830, 58] width 50 height 50
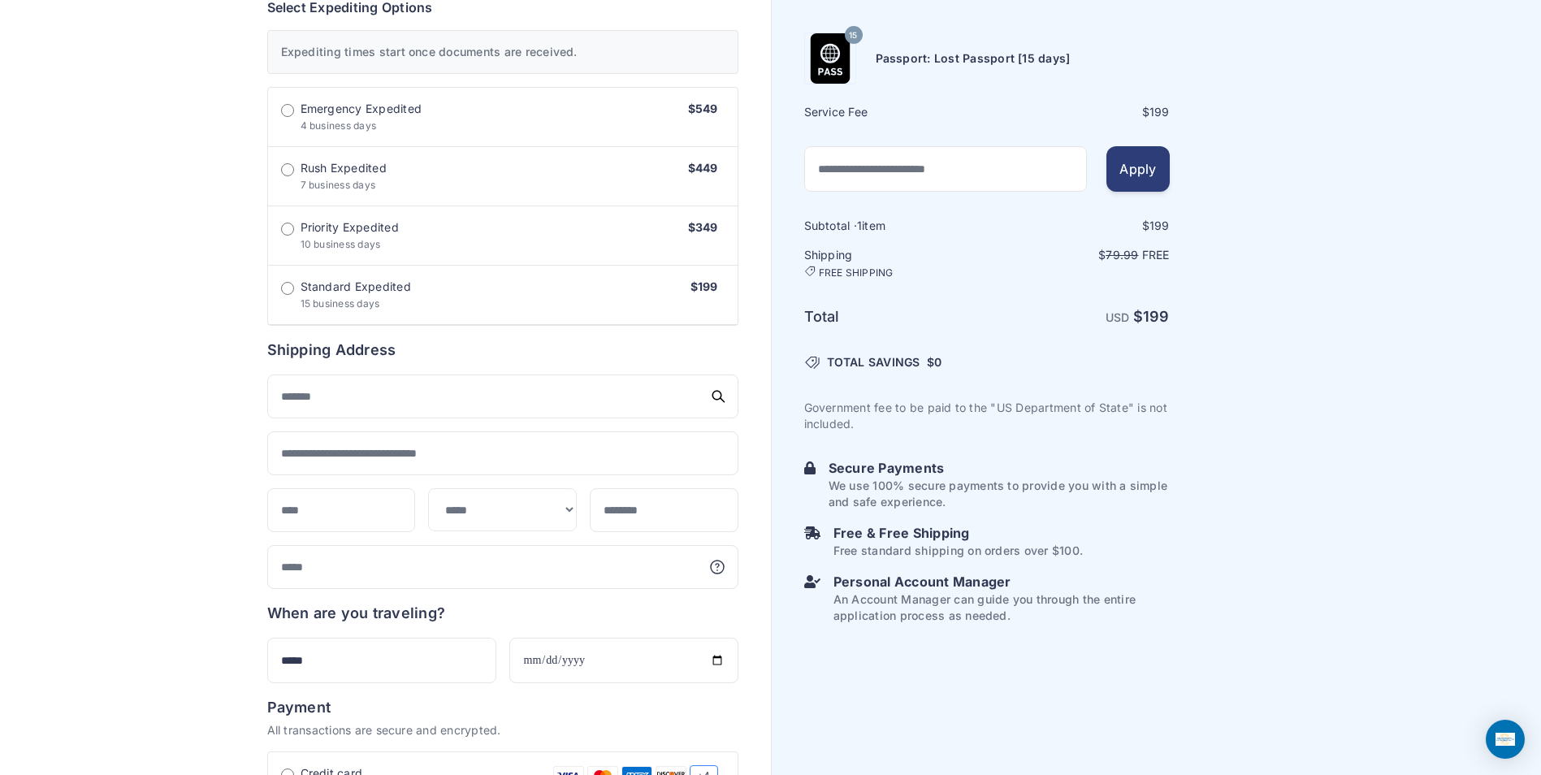
click at [1139, 162] on button "Apply" at bounding box center [1137, 168] width 63 height 45
click at [1135, 166] on button "Apply" at bounding box center [1137, 168] width 63 height 45
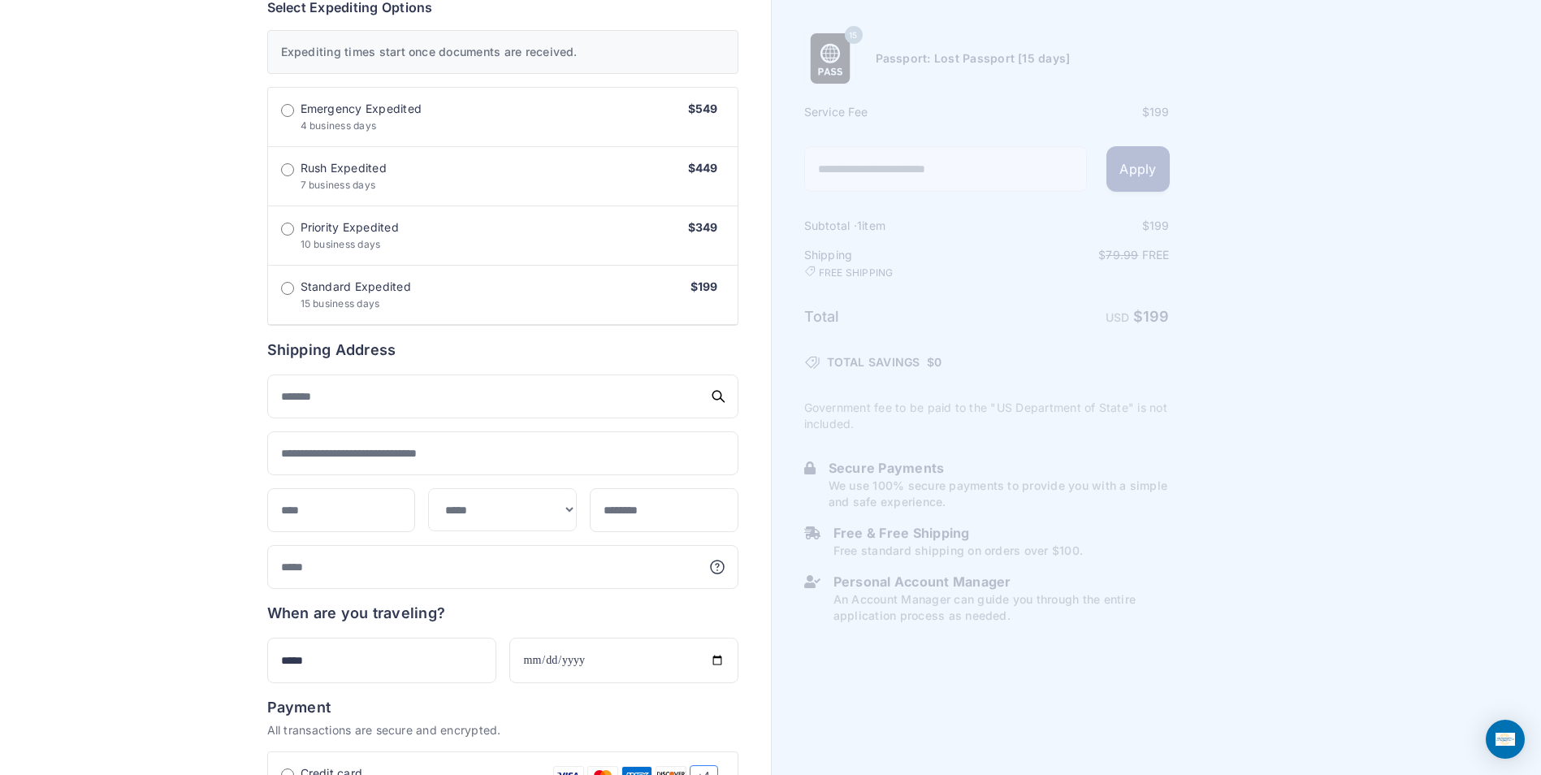
click at [1127, 171] on button "Apply" at bounding box center [1137, 168] width 63 height 45
click at [829, 54] on img at bounding box center [830, 58] width 50 height 50
click at [1053, 261] on p "$ 79.99 Free" at bounding box center [1078, 255] width 181 height 16
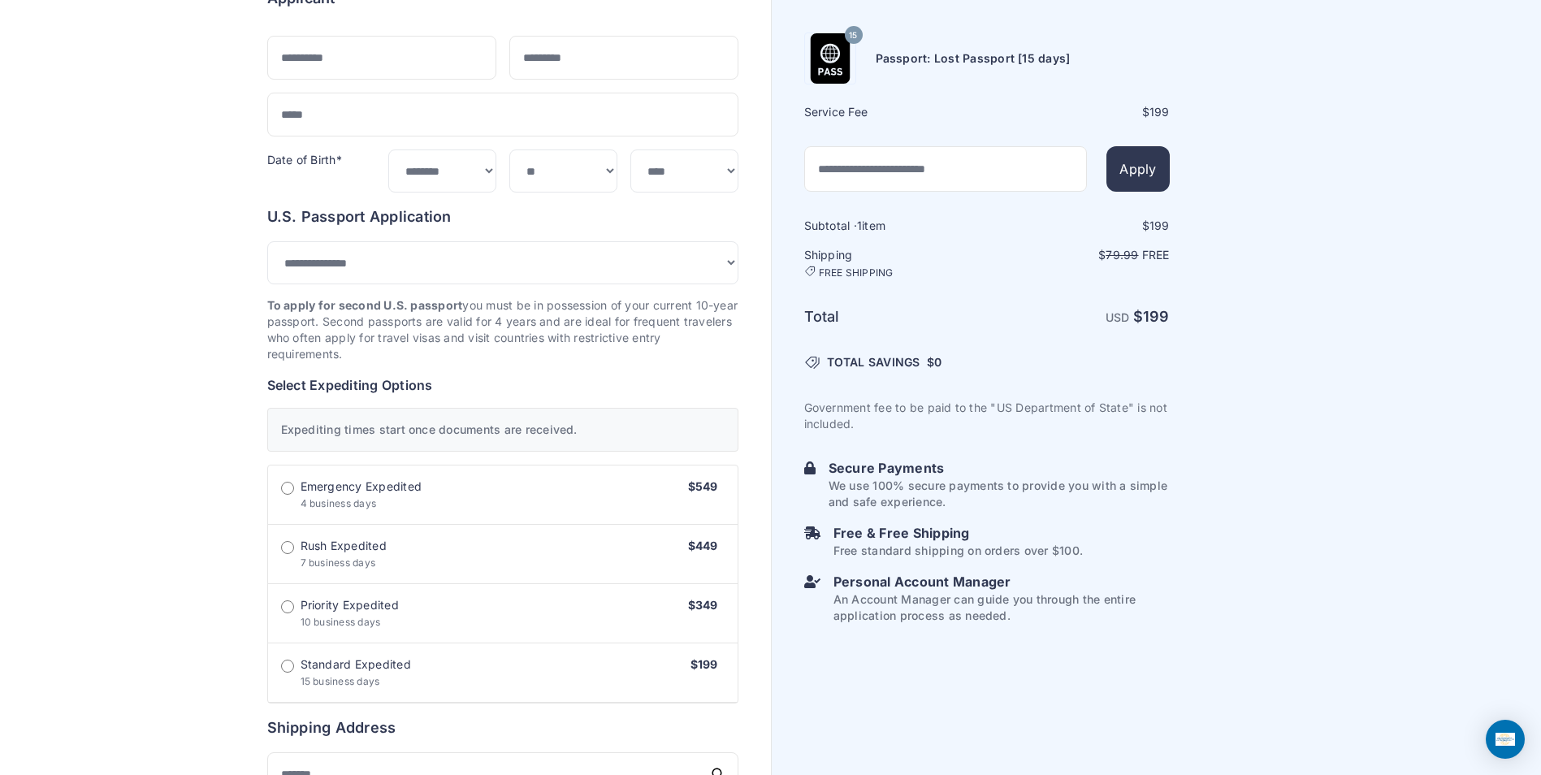
scroll to position [0, 0]
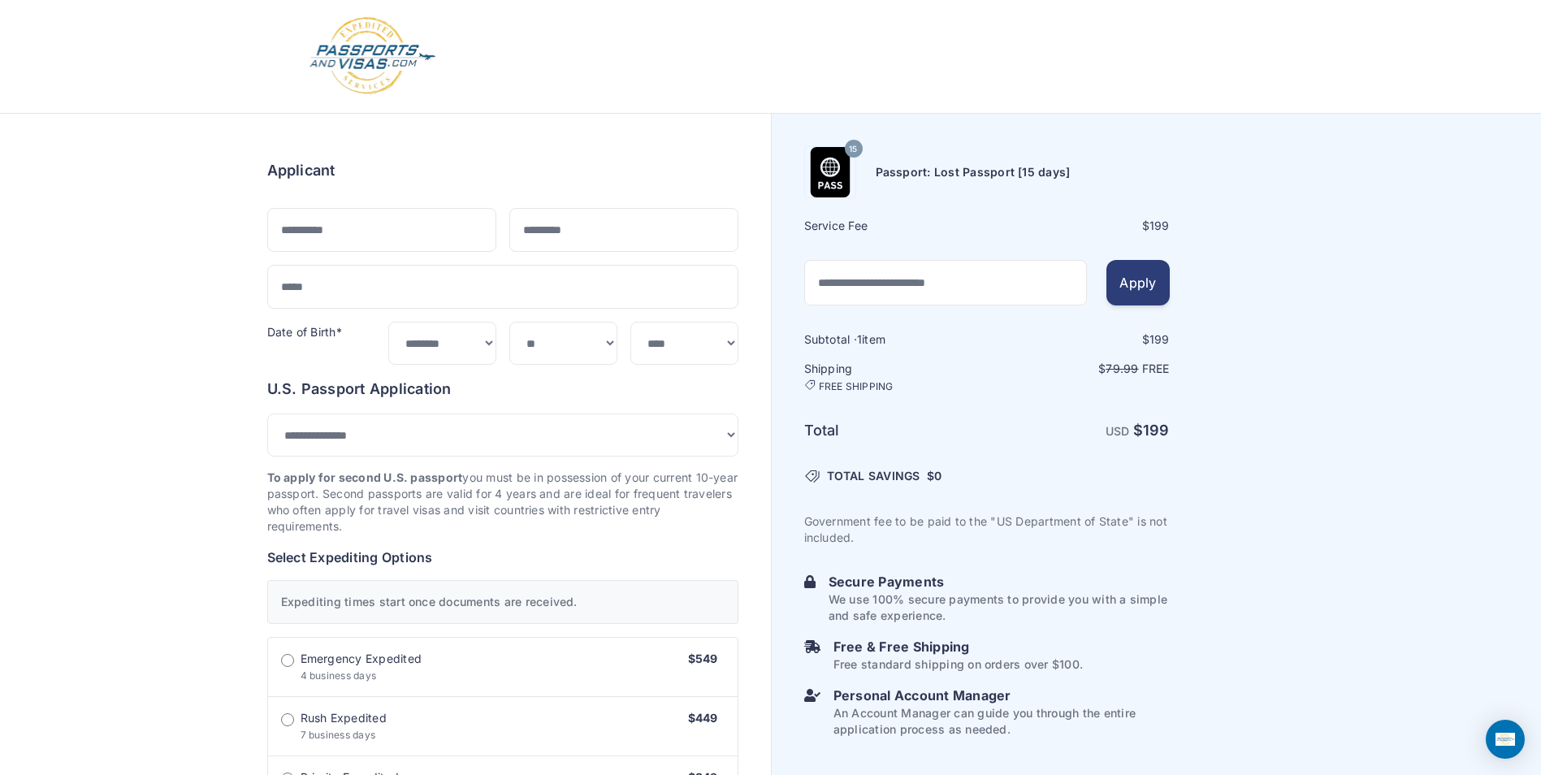
click at [1136, 277] on button "Apply" at bounding box center [1137, 282] width 63 height 45
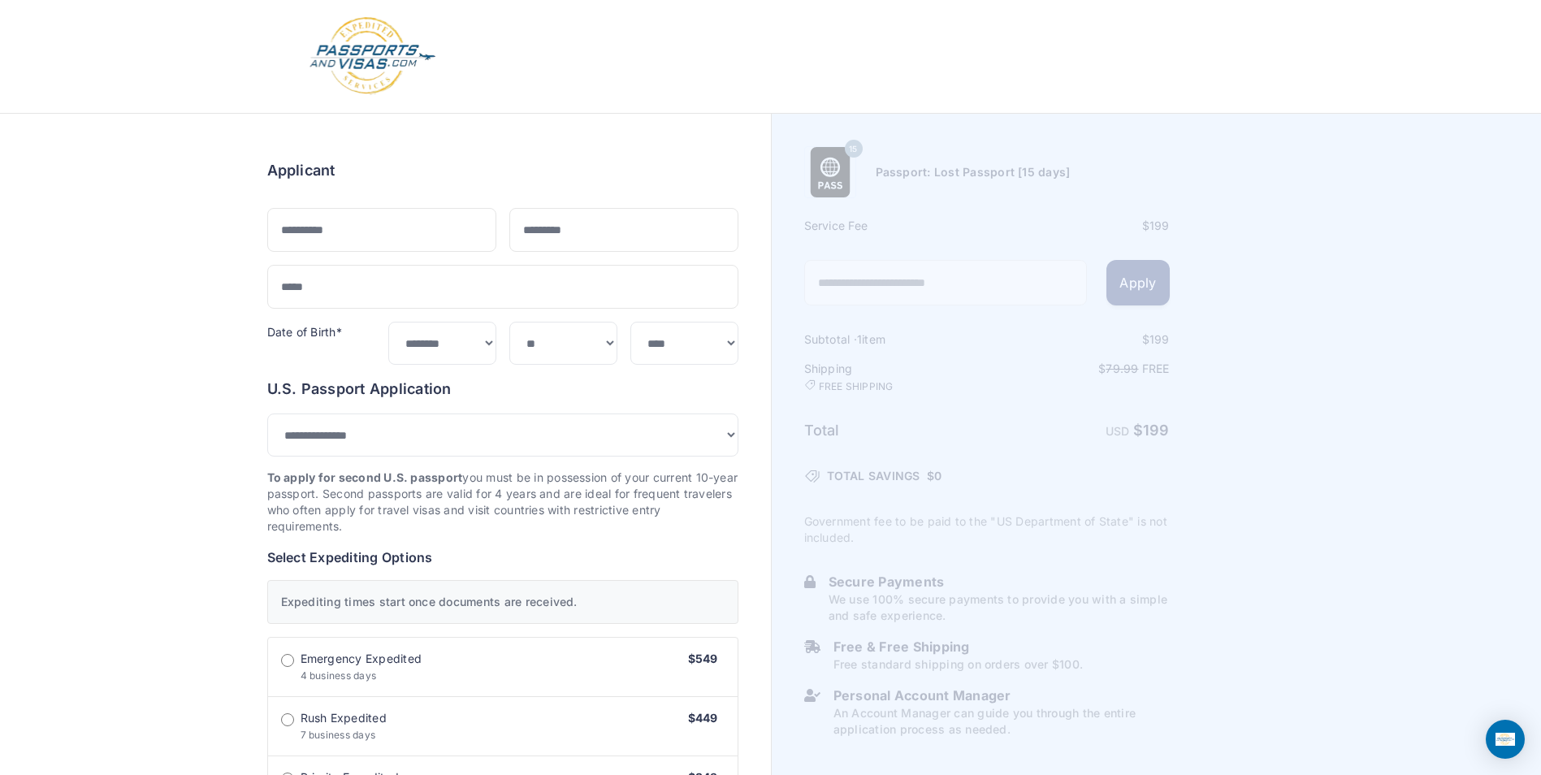
click at [1130, 282] on button "Apply" at bounding box center [1137, 282] width 63 height 45
